Goal: Find specific page/section: Find specific page/section

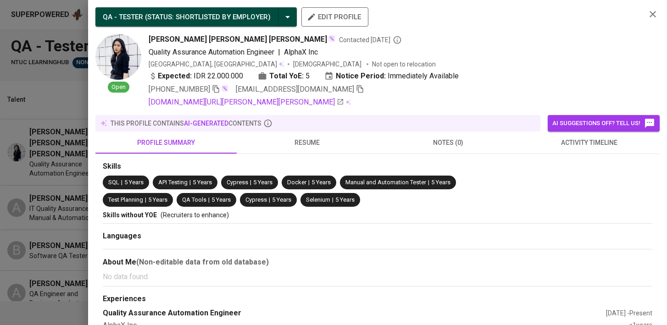
scroll to position [0, 60]
click at [50, 101] on div at bounding box center [333, 162] width 667 height 325
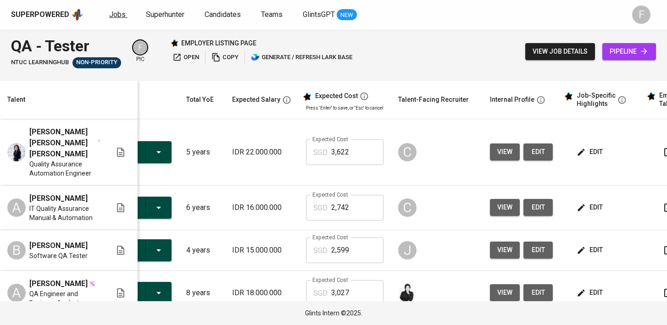
click at [111, 14] on span "Jobs" at bounding box center [117, 14] width 17 height 9
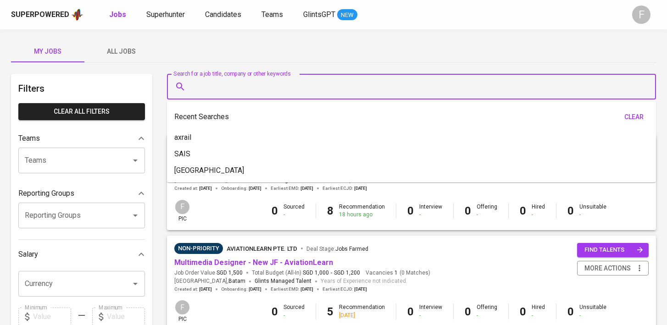
click at [228, 83] on input "Search for a job title, company or other keywords" at bounding box center [413, 86] width 448 height 17
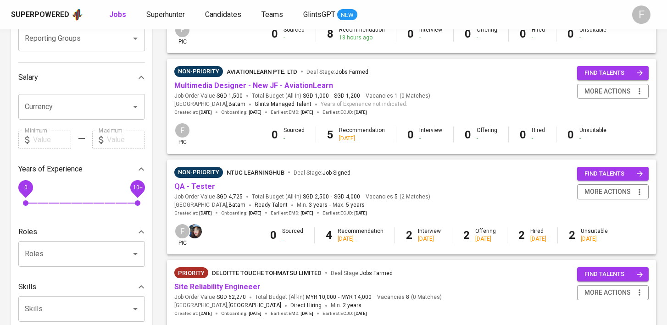
scroll to position [186, 0]
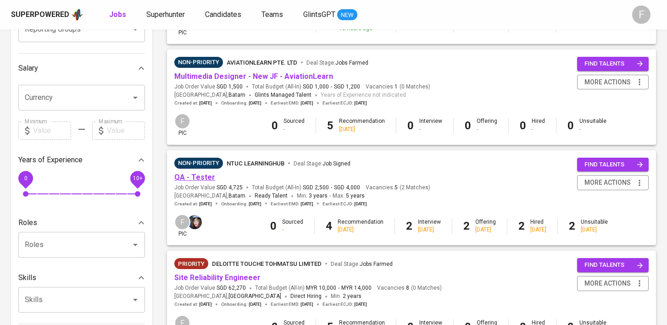
click at [201, 176] on link "QA - Tester" at bounding box center [194, 177] width 41 height 9
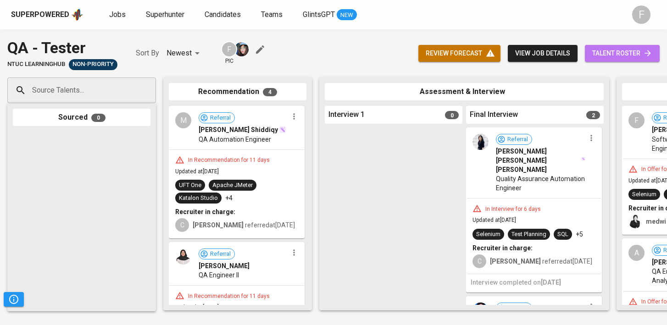
click at [619, 52] on span "talent roster" at bounding box center [622, 53] width 60 height 11
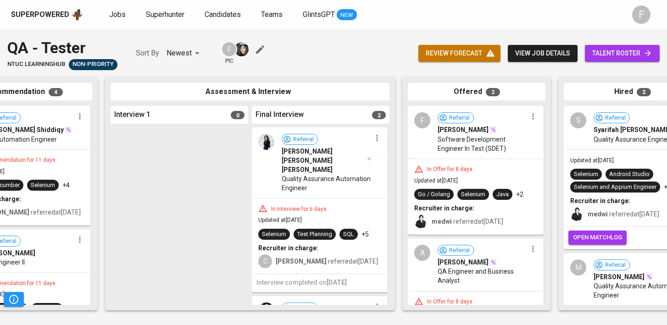
scroll to position [0, 232]
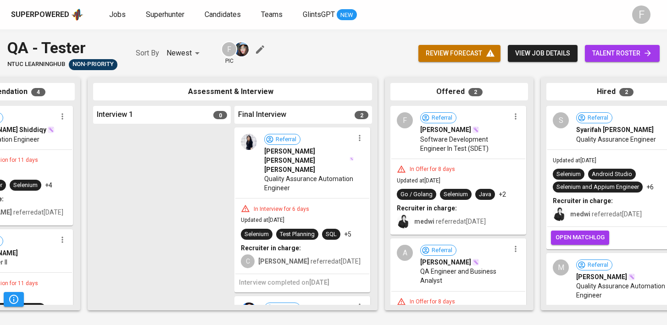
click at [286, 174] on span "Quality Assurance Automation Engineer" at bounding box center [308, 183] width 89 height 18
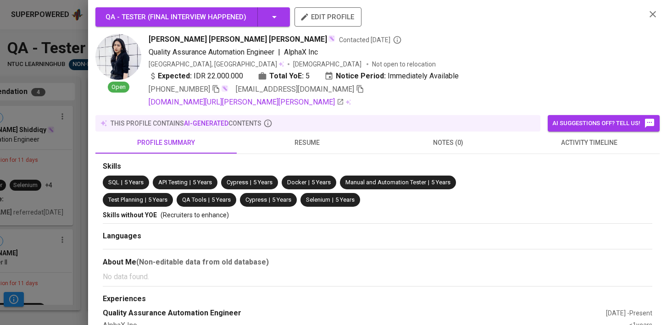
click at [658, 11] on button "button" at bounding box center [653, 14] width 14 height 14
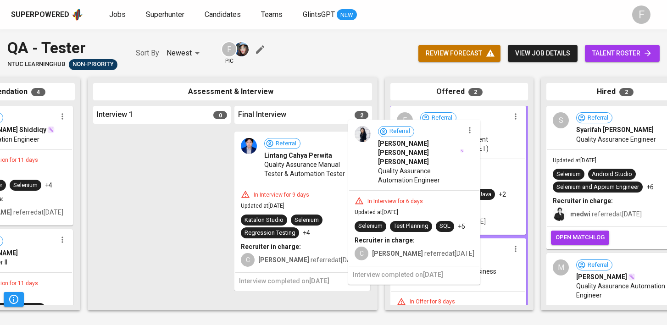
drag, startPoint x: 305, startPoint y: 176, endPoint x: 447, endPoint y: 164, distance: 141.7
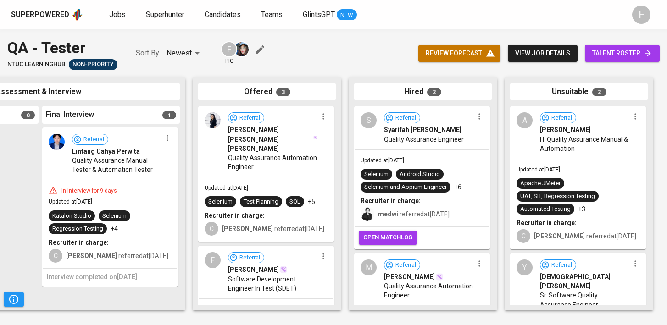
scroll to position [0, 425]
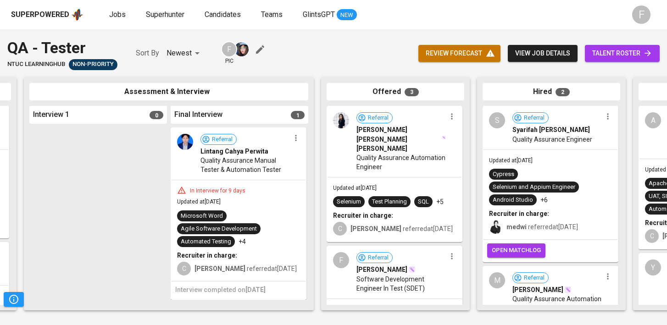
scroll to position [44, 0]
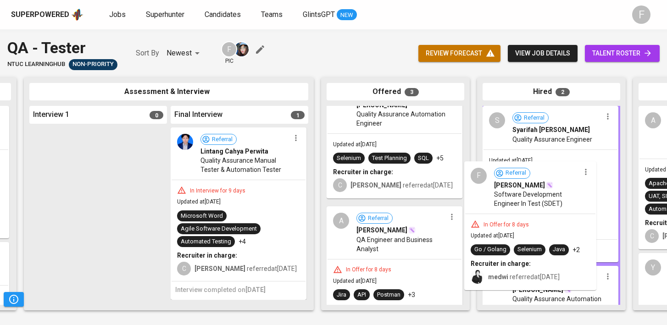
drag, startPoint x: 360, startPoint y: 226, endPoint x: 508, endPoint y: 203, distance: 149.3
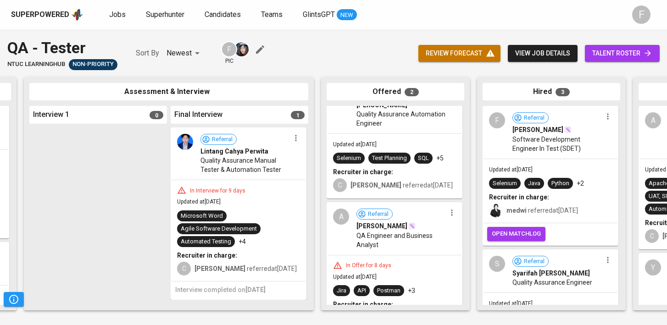
click at [605, 54] on span "talent roster" at bounding box center [622, 53] width 60 height 11
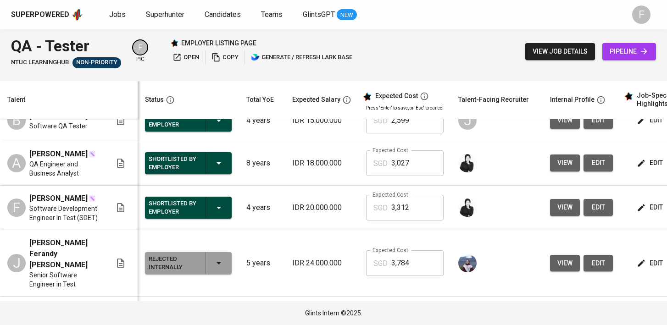
scroll to position [0, 118]
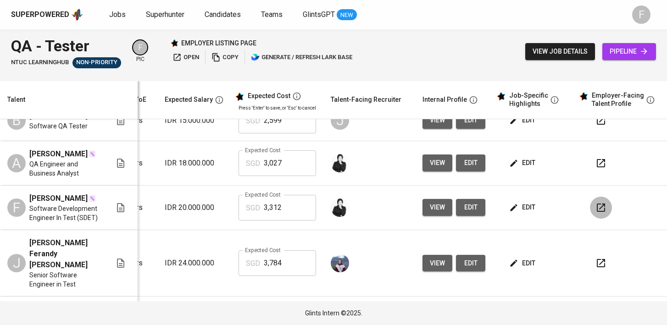
click at [598, 202] on icon "button" at bounding box center [600, 207] width 11 height 11
